Goal: Transaction & Acquisition: Purchase product/service

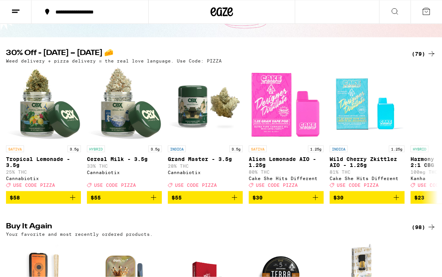
scroll to position [38, 0]
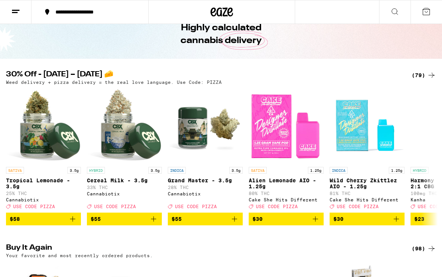
click at [426, 73] on div "(79)" at bounding box center [424, 75] width 24 height 9
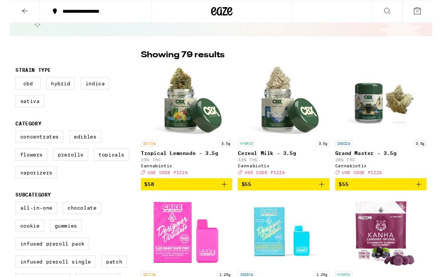
scroll to position [35, 0]
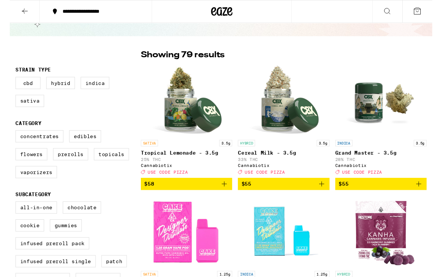
click at [37, 168] on label "Flowers" at bounding box center [22, 161] width 33 height 13
click at [8, 138] on input "Flowers" at bounding box center [7, 137] width 0 height 0
checkbox input "true"
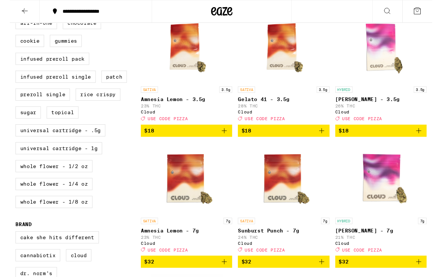
scroll to position [233, 0]
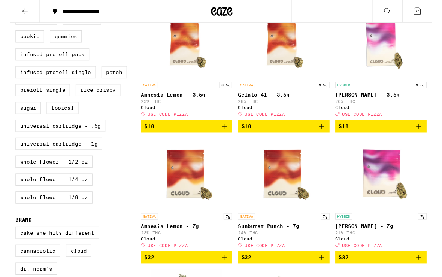
click at [74, 194] on label "Whole Flower - 1/4 oz" at bounding box center [46, 188] width 81 height 13
click at [8, 15] on input "Whole Flower - 1/4 oz" at bounding box center [7, 14] width 0 height 0
checkbox input "true"
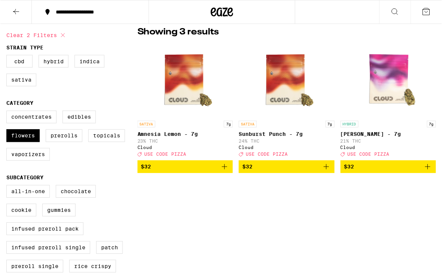
scroll to position [61, 0]
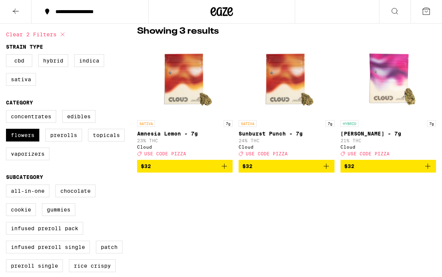
click at [333, 170] on button "$32" at bounding box center [287, 166] width 96 height 13
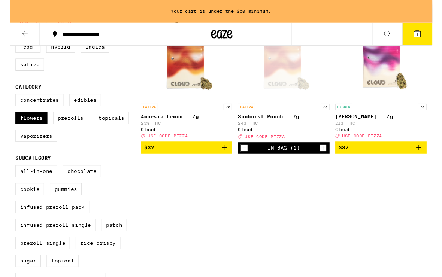
scroll to position [97, 0]
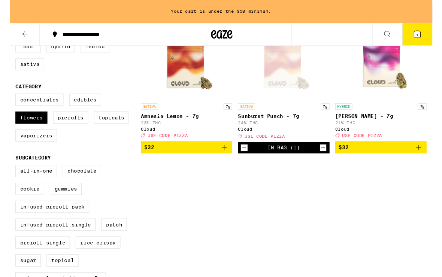
click at [35, 125] on label "Flowers" at bounding box center [22, 123] width 33 height 13
click at [8, 100] on input "Flowers" at bounding box center [7, 99] width 0 height 0
checkbox input "false"
click at [70, 130] on label "Prerolls" at bounding box center [63, 123] width 37 height 13
click at [8, 100] on input "Prerolls" at bounding box center [7, 99] width 0 height 0
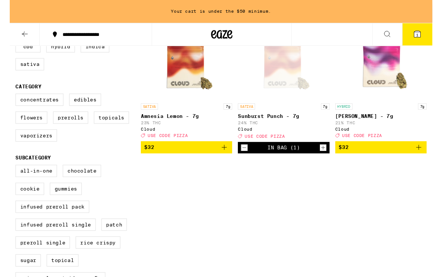
checkbox input "true"
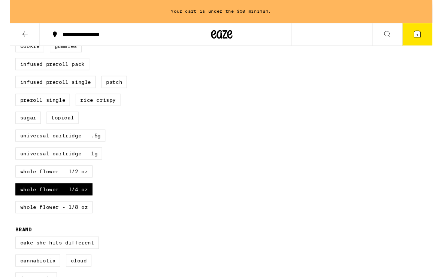
scroll to position [245, 0]
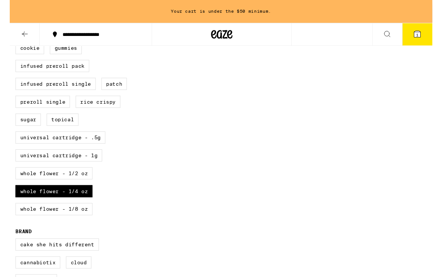
click at [77, 206] on label "Whole Flower - 1/4 oz" at bounding box center [46, 200] width 81 height 13
click at [8, 27] on input "Whole Flower - 1/4 oz" at bounding box center [7, 26] width 0 height 0
checkbox input "false"
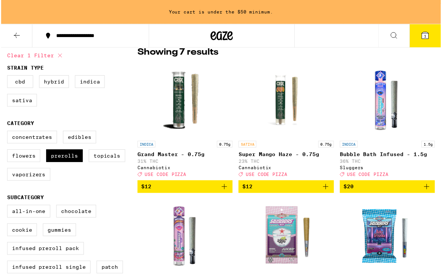
scroll to position [66, 0]
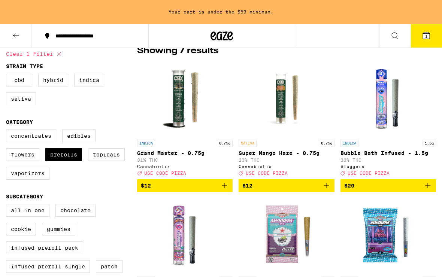
click at [67, 161] on label "Prerolls" at bounding box center [63, 154] width 37 height 13
click at [8, 131] on input "Prerolls" at bounding box center [7, 131] width 0 height 0
checkbox input "false"
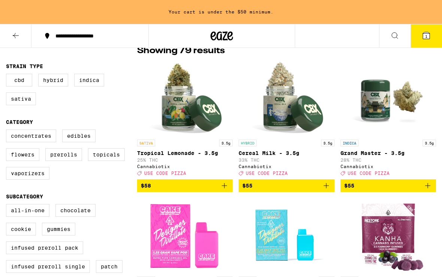
click at [60, 81] on label "Hybrid" at bounding box center [53, 80] width 30 height 13
click at [8, 75] on input "Hybrid" at bounding box center [7, 75] width 0 height 0
checkbox input "true"
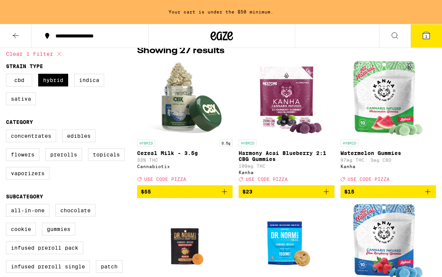
click at [94, 79] on label "Indica" at bounding box center [89, 80] width 30 height 13
click at [8, 75] on input "Indica" at bounding box center [7, 75] width 0 height 0
checkbox input "true"
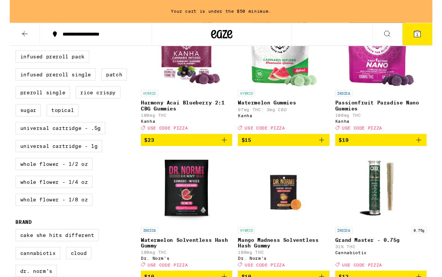
scroll to position [254, 0]
click at [81, 140] on label "Universal Cartridge - .5g" at bounding box center [53, 134] width 94 height 13
click at [8, 17] on input "Universal Cartridge - .5g" at bounding box center [7, 16] width 0 height 0
checkbox input "true"
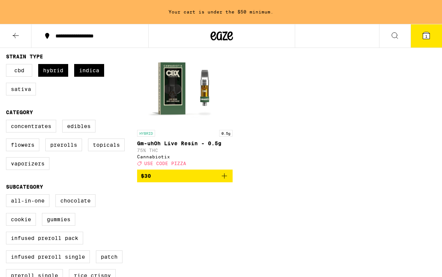
scroll to position [72, 0]
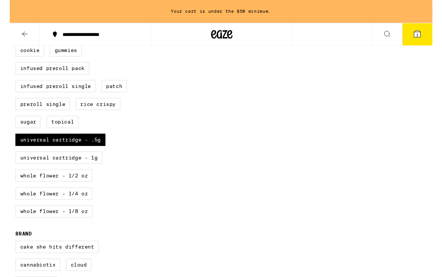
click at [82, 172] on label "Universal Cartridge - 1g" at bounding box center [51, 165] width 91 height 13
click at [8, 29] on input "Universal Cartridge - 1g" at bounding box center [7, 29] width 0 height 0
checkbox input "true"
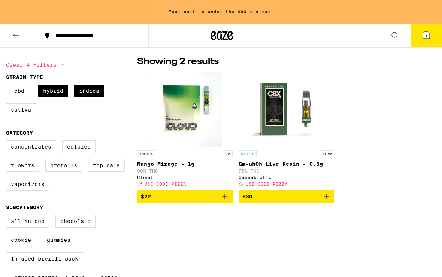
scroll to position [55, 0]
click at [36, 106] on label "Sativa" at bounding box center [21, 109] width 30 height 13
click at [8, 86] on input "Sativa" at bounding box center [7, 86] width 0 height 0
click at [21, 116] on label "Sativa" at bounding box center [21, 109] width 30 height 13
click at [8, 86] on input "Sativa" at bounding box center [7, 86] width 0 height 0
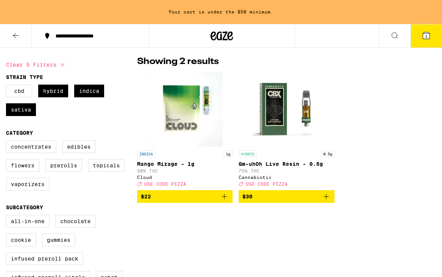
checkbox input "false"
click at [223, 200] on icon "Add to bag" at bounding box center [224, 196] width 9 height 9
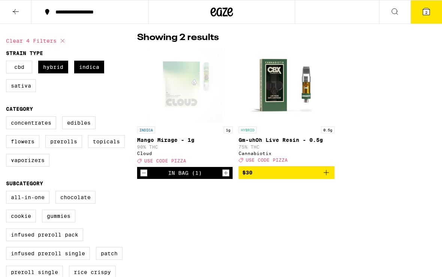
click at [429, 17] on button "2" at bounding box center [426, 11] width 31 height 23
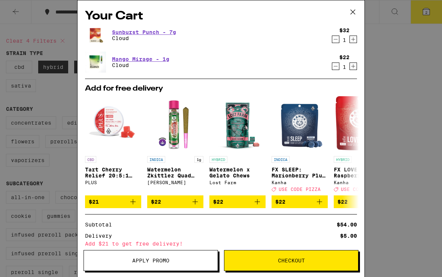
click at [357, 14] on icon at bounding box center [352, 11] width 11 height 11
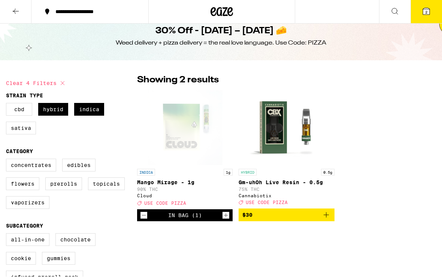
scroll to position [12, 0]
click at [97, 112] on label "Indica" at bounding box center [89, 109] width 30 height 13
click at [8, 105] on input "Indica" at bounding box center [7, 104] width 0 height 0
checkbox input "false"
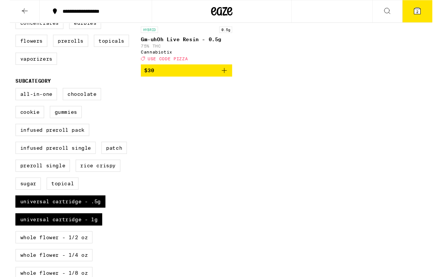
scroll to position [154, 0]
click at [113, 161] on label "Patch" at bounding box center [109, 154] width 27 height 13
click at [8, 94] on input "Patch" at bounding box center [7, 93] width 0 height 0
checkbox input "true"
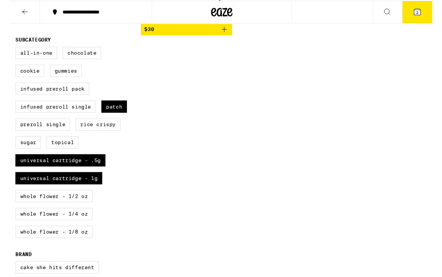
scroll to position [197, 0]
click at [97, 174] on label "Universal Cartridge - .5g" at bounding box center [53, 167] width 94 height 13
click at [8, 51] on input "Universal Cartridge - .5g" at bounding box center [7, 50] width 0 height 0
checkbox input "false"
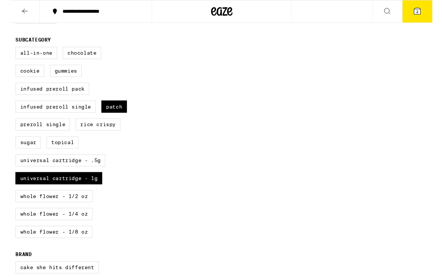
click at [85, 193] on label "Universal Cartridge - 1g" at bounding box center [51, 186] width 91 height 13
click at [8, 51] on input "Universal Cartridge - 1g" at bounding box center [7, 50] width 0 height 0
checkbox input "false"
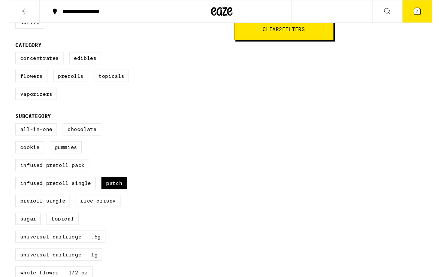
scroll to position [116, 0]
click at [120, 198] on label "Patch" at bounding box center [109, 191] width 27 height 13
click at [8, 131] on input "Patch" at bounding box center [7, 130] width 0 height 0
checkbox input "false"
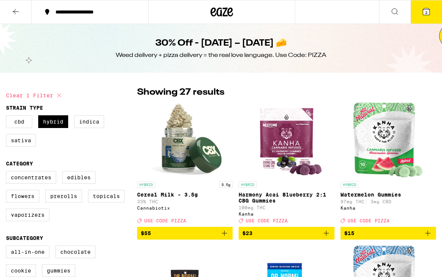
click at [63, 91] on icon at bounding box center [59, 95] width 9 height 9
checkbox input "false"
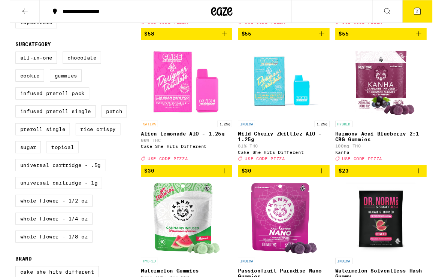
scroll to position [191, 0]
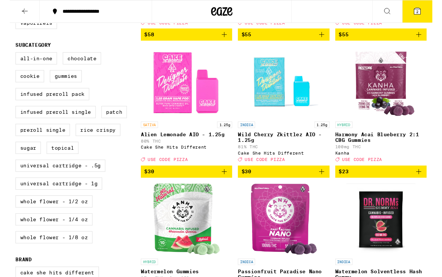
click at [116, 124] on label "Patch" at bounding box center [109, 117] width 27 height 13
click at [8, 56] on input "Patch" at bounding box center [7, 56] width 0 height 0
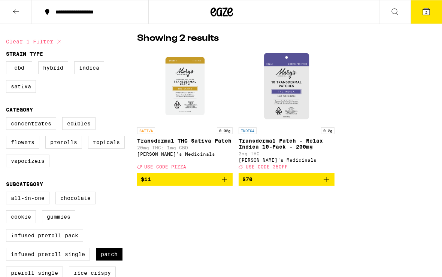
scroll to position [53, 0]
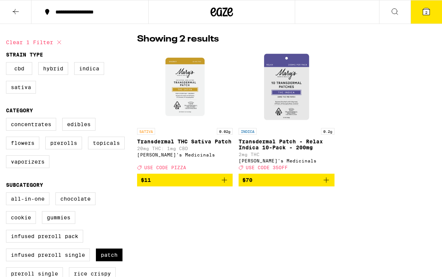
click at [427, 8] on icon at bounding box center [426, 11] width 7 height 7
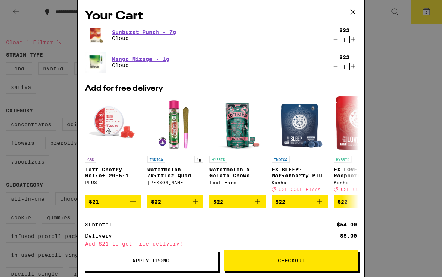
click at [358, 14] on button at bounding box center [352, 12] width 23 height 24
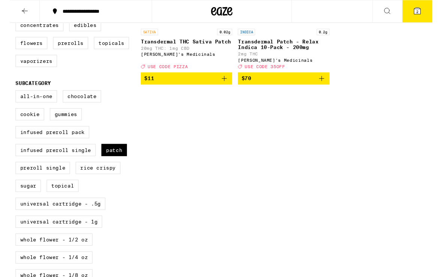
scroll to position [151, 0]
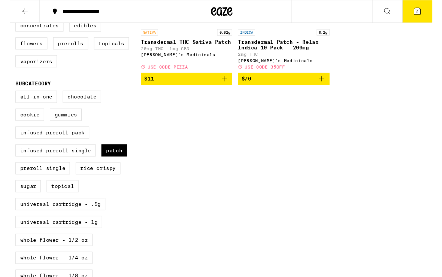
click at [113, 164] on label "Patch" at bounding box center [109, 157] width 27 height 13
click at [8, 96] on input "Patch" at bounding box center [7, 96] width 0 height 0
checkbox input "false"
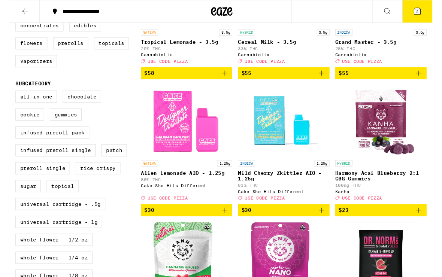
click at [139, 226] on button "$30" at bounding box center [185, 220] width 96 height 13
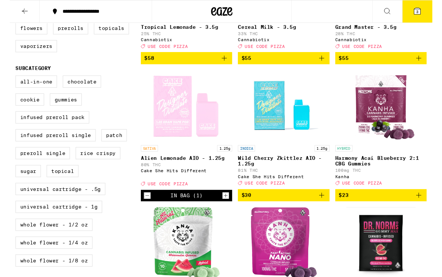
scroll to position [166, 0]
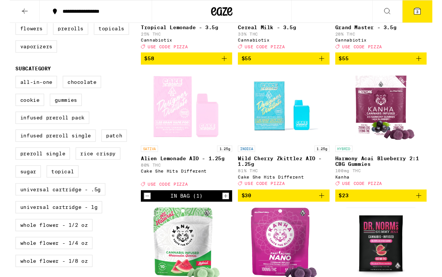
click at [59, 167] on label "Preroll Single" at bounding box center [34, 160] width 57 height 13
click at [8, 81] on input "Preroll Single" at bounding box center [7, 81] width 0 height 0
checkbox input "true"
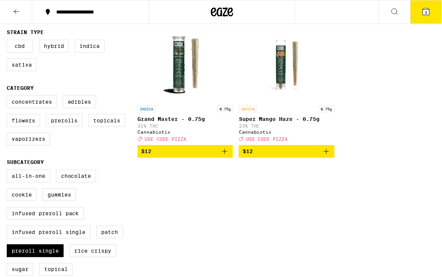
scroll to position [127, 0]
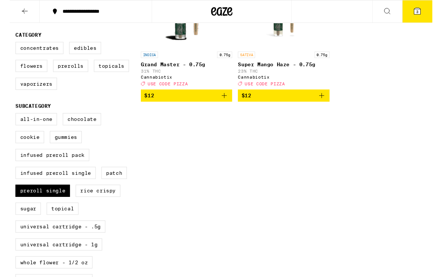
click at [79, 187] on label "Infused Preroll Single" at bounding box center [48, 181] width 84 height 13
click at [8, 120] on input "Infused Preroll Single" at bounding box center [7, 119] width 0 height 0
checkbox input "true"
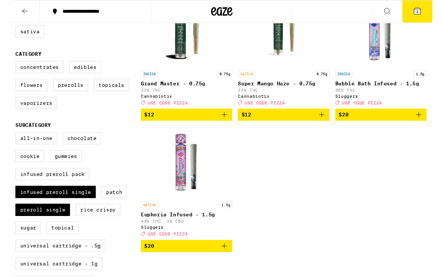
scroll to position [108, 0]
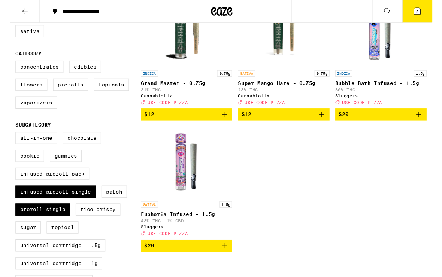
click at [70, 188] on label "Infused Preroll Pack" at bounding box center [44, 181] width 77 height 13
click at [8, 139] on input "Infused Preroll Pack" at bounding box center [7, 139] width 0 height 0
checkbox input "true"
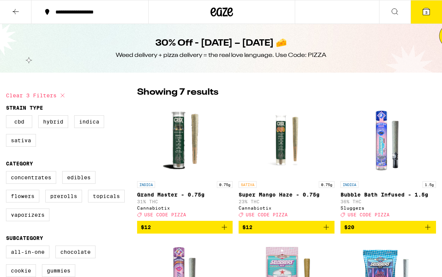
click at [66, 120] on label "Hybrid" at bounding box center [53, 121] width 30 height 13
click at [8, 117] on input "Hybrid" at bounding box center [7, 116] width 0 height 0
checkbox input "true"
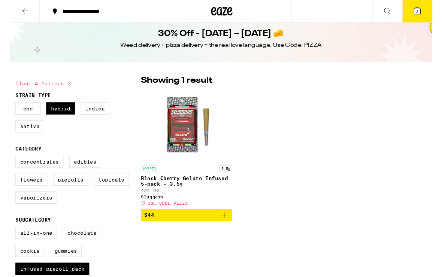
scroll to position [8, 0]
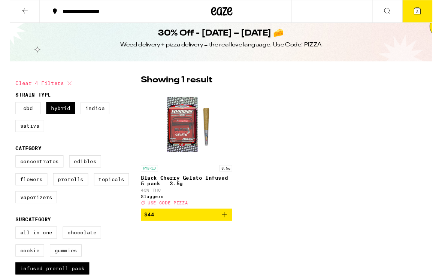
click at [428, 12] on icon at bounding box center [426, 11] width 7 height 7
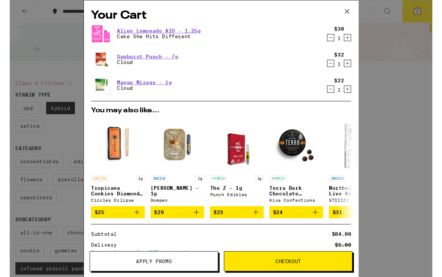
click at [339, 39] on icon "Decrement" at bounding box center [335, 39] width 7 height 9
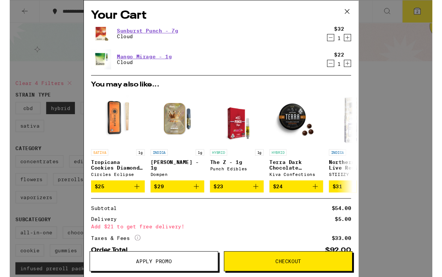
click at [355, 13] on icon at bounding box center [352, 11] width 11 height 11
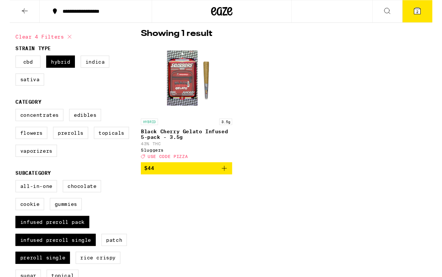
scroll to position [59, 0]
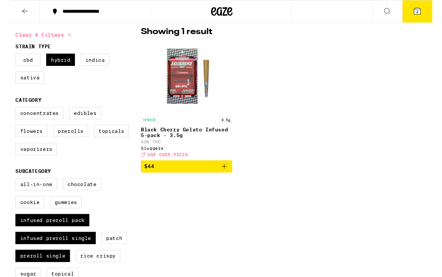
click at [93, 63] on label "Indica" at bounding box center [89, 62] width 30 height 13
click at [8, 58] on input "Indica" at bounding box center [7, 57] width 0 height 0
checkbox input "true"
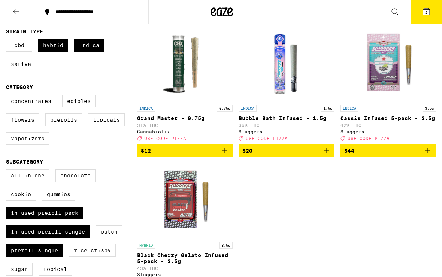
scroll to position [76, 0]
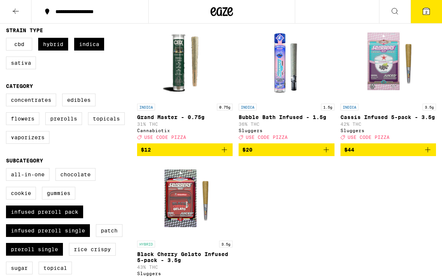
click at [427, 10] on span "2" at bounding box center [426, 12] width 2 height 4
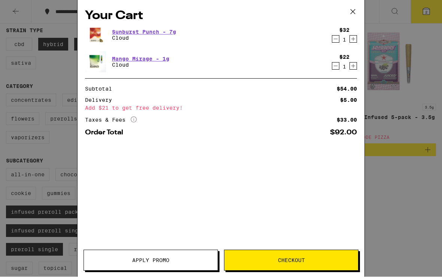
scroll to position [78, 0]
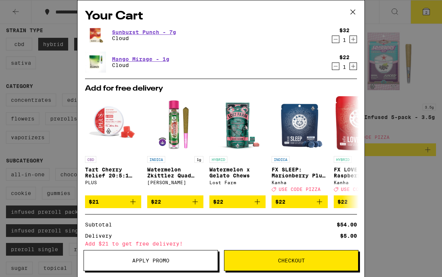
click at [357, 13] on icon at bounding box center [352, 11] width 11 height 11
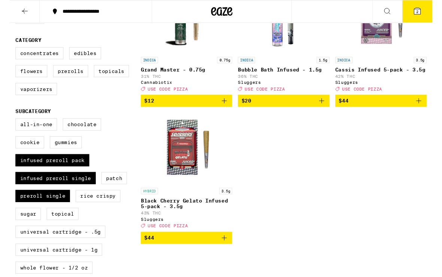
scroll to position [121, 0]
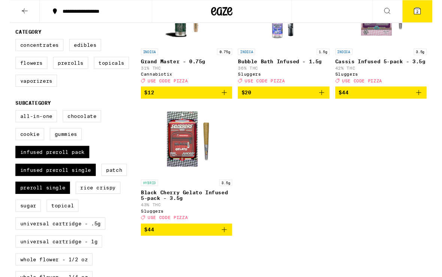
click at [227, 245] on icon "Add to bag" at bounding box center [224, 240] width 9 height 9
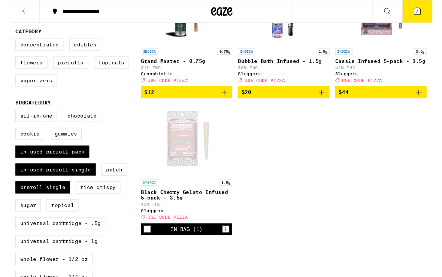
click at [432, 10] on button "3" at bounding box center [426, 11] width 31 height 23
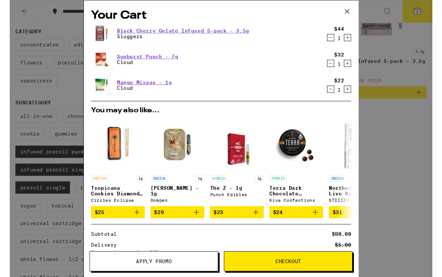
click at [163, 277] on button "Apply Promo" at bounding box center [151, 273] width 134 height 21
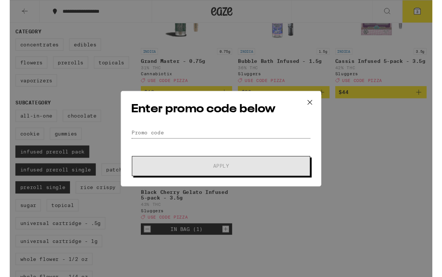
click at [181, 140] on input "Promo Code" at bounding box center [221, 138] width 188 height 11
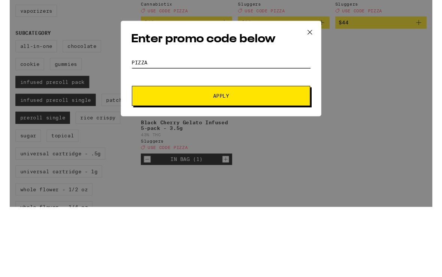
type input "Pizza"
click at [236, 163] on button "Apply" at bounding box center [221, 173] width 187 height 21
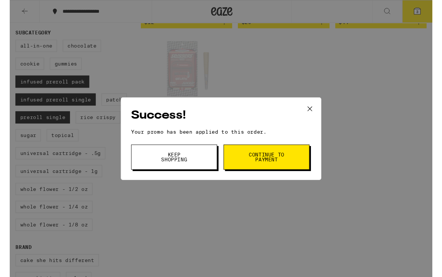
click at [268, 165] on span "Continue to payment" at bounding box center [268, 164] width 38 height 10
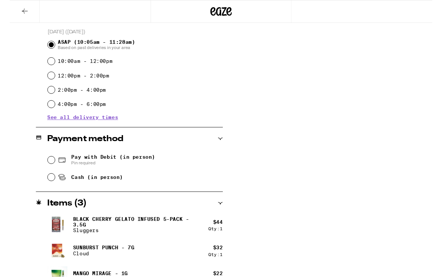
scroll to position [0, 0]
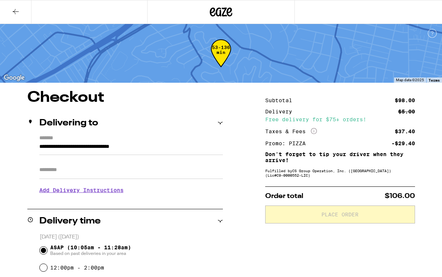
click at [19, 13] on icon at bounding box center [15, 11] width 9 height 9
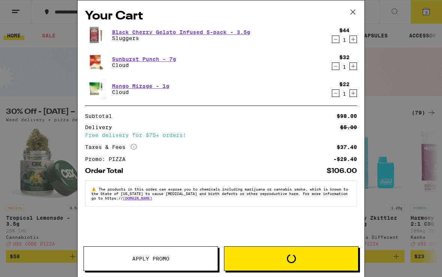
click at [359, 13] on button at bounding box center [352, 12] width 23 height 24
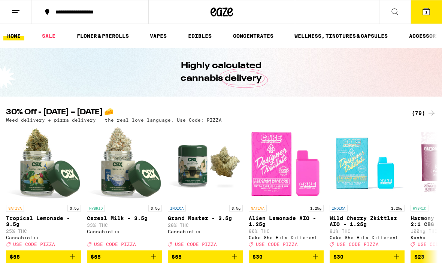
click at [426, 15] on span "3" at bounding box center [426, 12] width 2 height 4
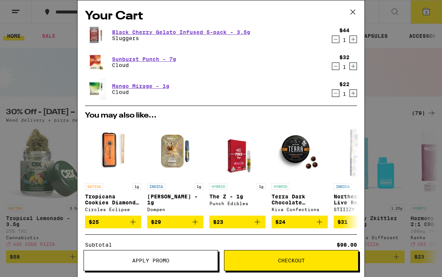
click at [333, 39] on icon "Decrement" at bounding box center [335, 39] width 7 height 9
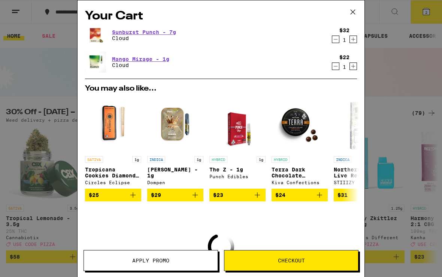
click at [353, 12] on icon at bounding box center [353, 12] width 4 height 4
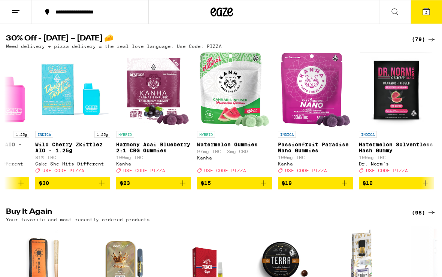
scroll to position [0, 294]
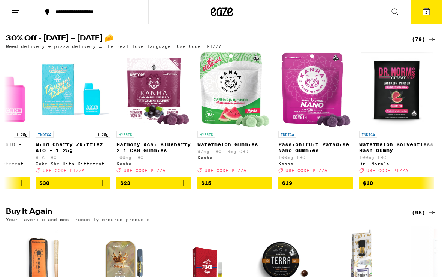
click at [434, 37] on icon at bounding box center [431, 39] width 9 height 9
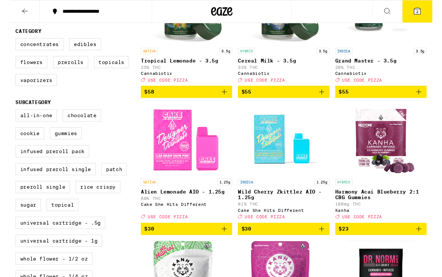
scroll to position [131, 0]
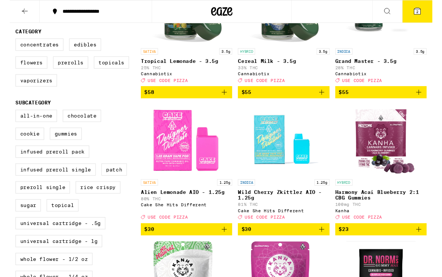
click at [36, 128] on label "All-In-One" at bounding box center [27, 121] width 43 height 13
click at [8, 116] on input "All-In-One" at bounding box center [7, 116] width 0 height 0
checkbox input "true"
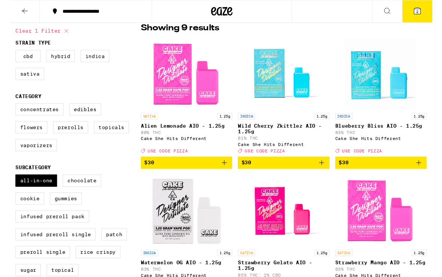
scroll to position [63, 0]
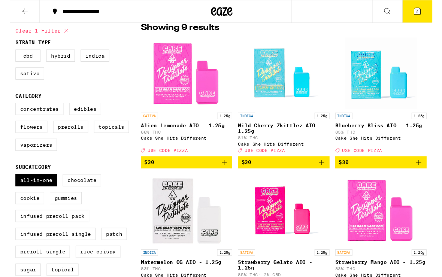
click at [60, 56] on label "Hybrid" at bounding box center [53, 58] width 30 height 13
click at [8, 54] on input "Hybrid" at bounding box center [7, 53] width 0 height 0
checkbox input "true"
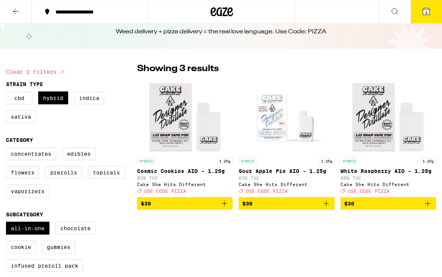
scroll to position [23, 0]
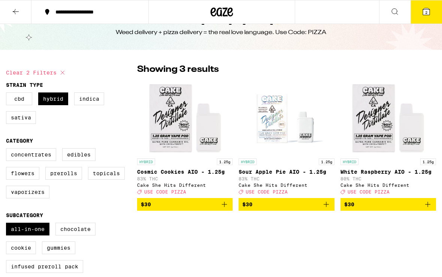
click at [91, 103] on label "Indica" at bounding box center [89, 99] width 30 height 13
click at [8, 94] on input "Indica" at bounding box center [7, 94] width 0 height 0
checkbox input "true"
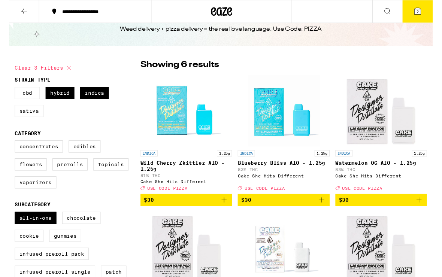
scroll to position [24, 0]
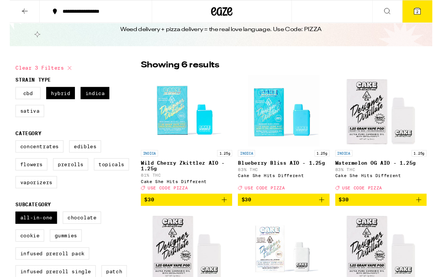
click at [26, 117] on label "Sativa" at bounding box center [21, 116] width 30 height 13
click at [8, 93] on input "Sativa" at bounding box center [7, 92] width 0 height 0
checkbox input "true"
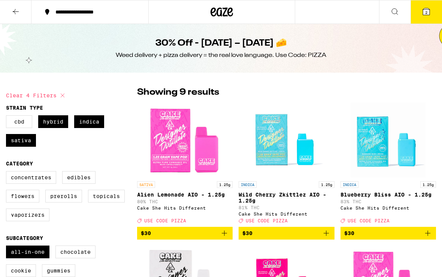
click at [23, 122] on label "CBD" at bounding box center [19, 121] width 26 height 13
click at [8, 117] on input "CBD" at bounding box center [7, 116] width 0 height 0
checkbox input "true"
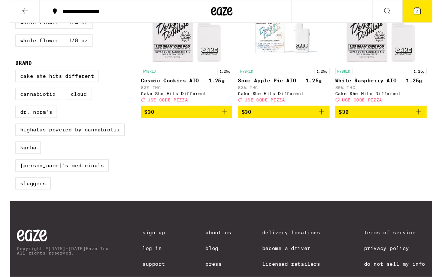
scroll to position [396, 0]
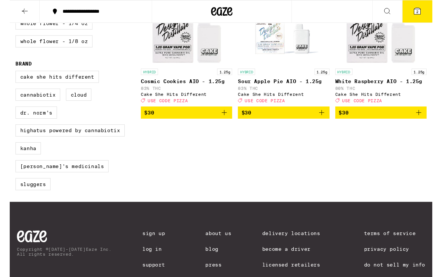
click at [227, 122] on icon "Add to bag" at bounding box center [224, 117] width 9 height 9
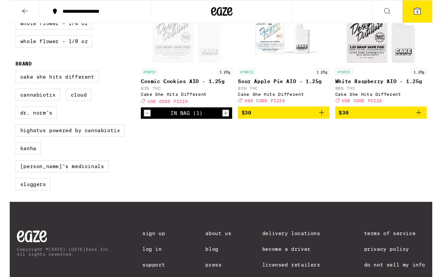
click at [430, 13] on icon at bounding box center [426, 11] width 7 height 7
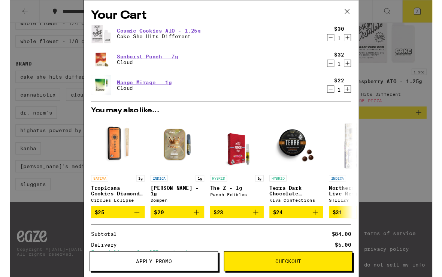
click at [185, 272] on span "Apply Promo" at bounding box center [151, 273] width 134 height 5
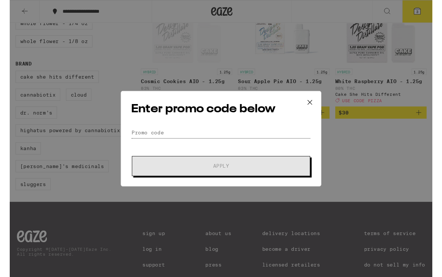
click at [200, 135] on input "Promo Code" at bounding box center [221, 138] width 188 height 11
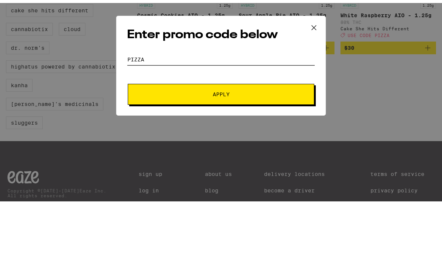
type input "Pizza"
click at [243, 154] on button "Apply" at bounding box center [221, 164] width 187 height 21
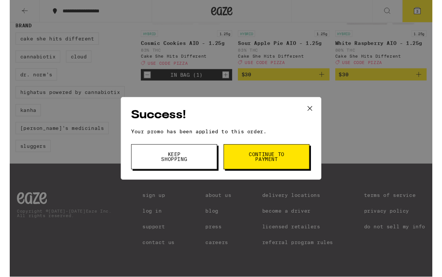
click at [274, 168] on span "Continue to payment" at bounding box center [268, 164] width 38 height 10
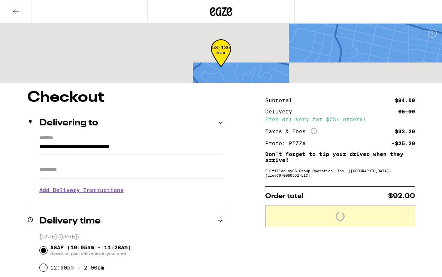
scroll to position [0, 0]
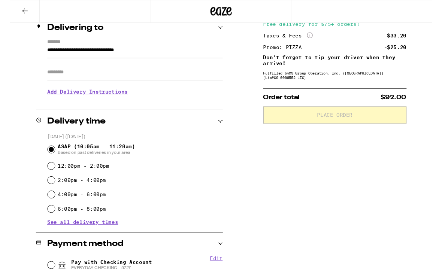
click at [121, 102] on h3 "Add Delivery Instructions" at bounding box center [131, 96] width 184 height 17
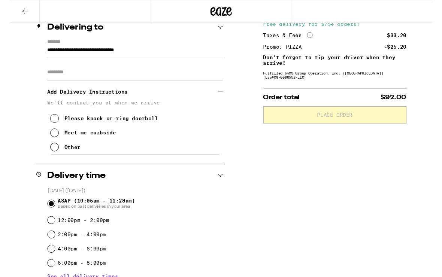
click at [47, 128] on icon at bounding box center [46, 123] width 9 height 9
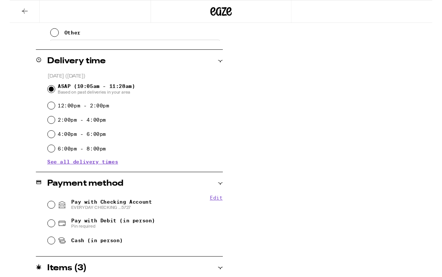
scroll to position [299, 0]
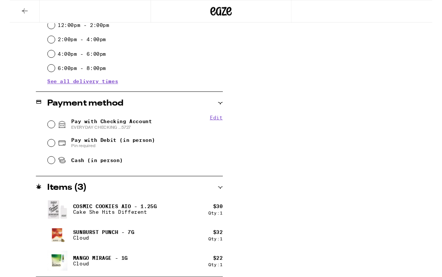
click at [41, 131] on input "Pay with Checking Account EVERYDAY CHECKING ...5727" at bounding box center [43, 130] width 7 height 7
radio input "true"
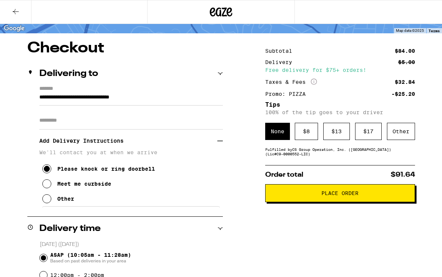
scroll to position [48, 0]
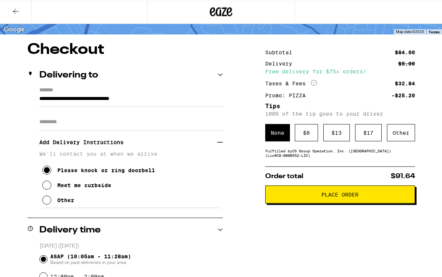
click at [334, 196] on span "Place Order" at bounding box center [339, 194] width 37 height 5
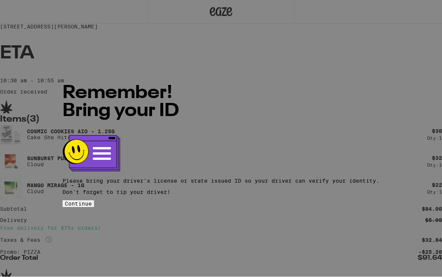
scroll to position [0, 0]
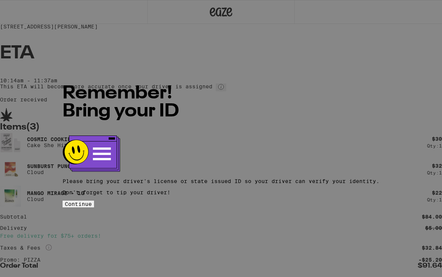
click at [94, 201] on button "Continue" at bounding box center [78, 204] width 31 height 7
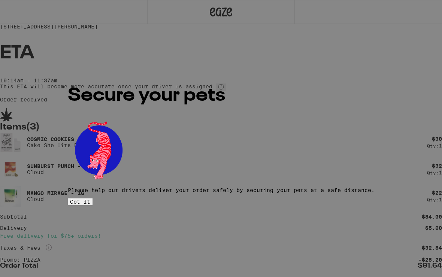
click at [93, 199] on button "Got it" at bounding box center [80, 202] width 25 height 7
